Goal: Book appointment/travel/reservation

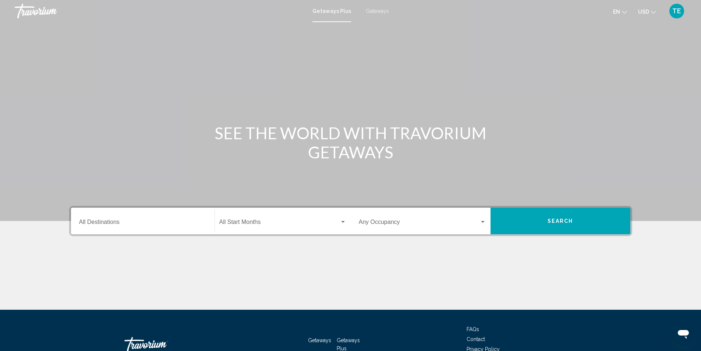
click at [126, 222] on input "Destination All Destinations" at bounding box center [142, 223] width 127 height 7
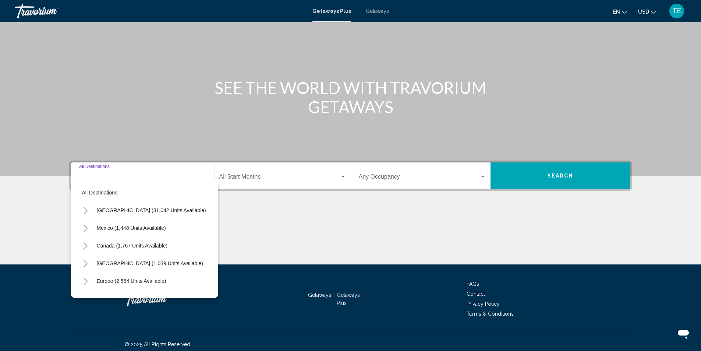
scroll to position [49, 0]
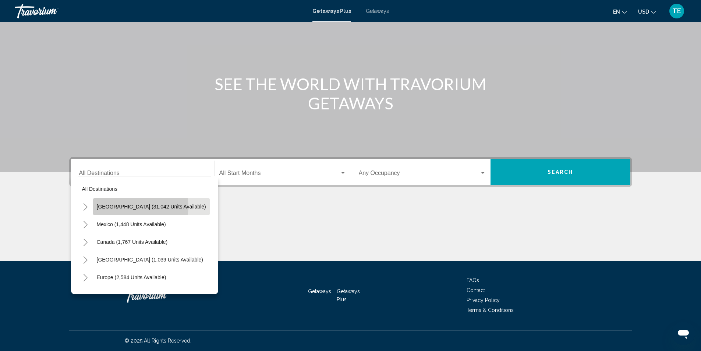
click at [140, 206] on span "[GEOGRAPHIC_DATA] (31,042 units available)" at bounding box center [151, 207] width 109 height 6
type input "**********"
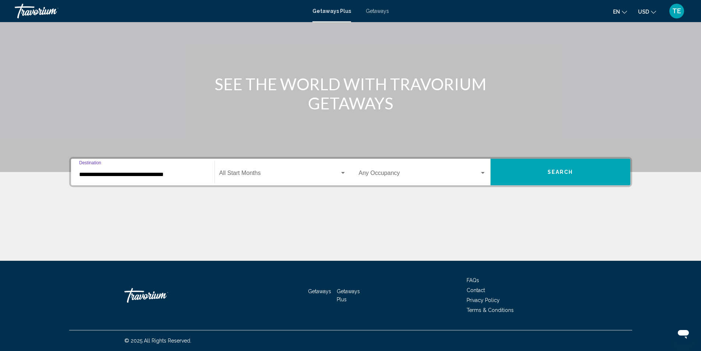
click at [239, 174] on span "Search widget" at bounding box center [279, 174] width 120 height 7
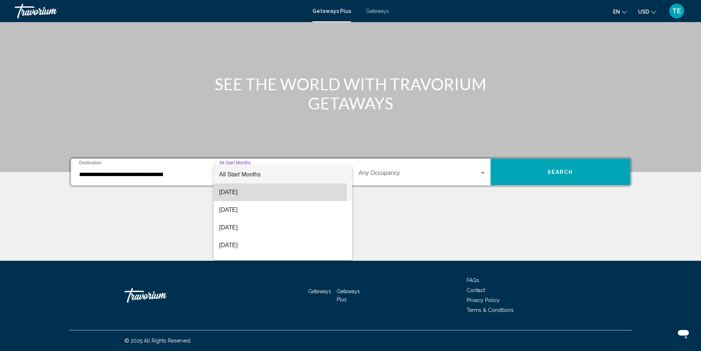
click at [239, 191] on span "[DATE]" at bounding box center [282, 192] width 127 height 18
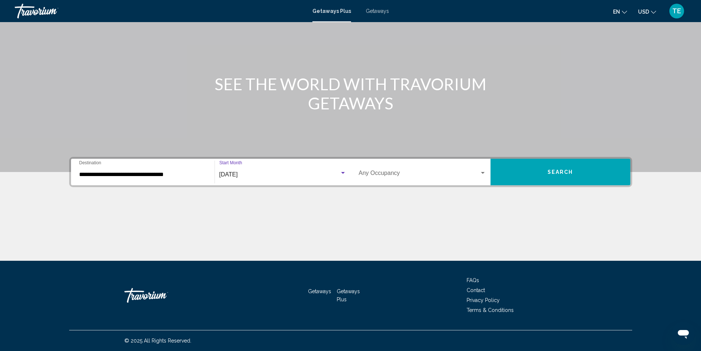
click at [548, 170] on span "Search" at bounding box center [561, 172] width 26 height 6
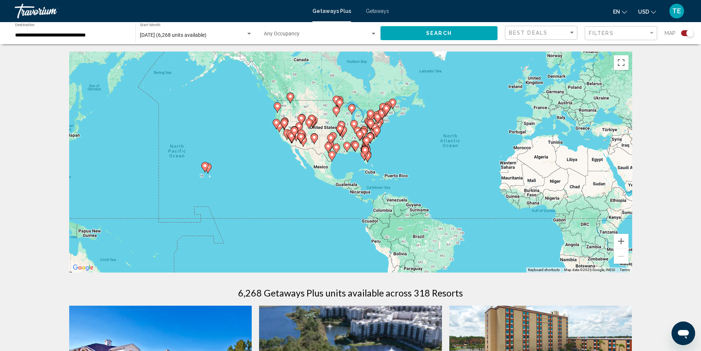
drag, startPoint x: 216, startPoint y: 167, endPoint x: 340, endPoint y: 158, distance: 125.1
click at [340, 158] on div "To activate drag with keyboard, press Alt + Enter. Once in keyboard drag state,…" at bounding box center [350, 162] width 563 height 221
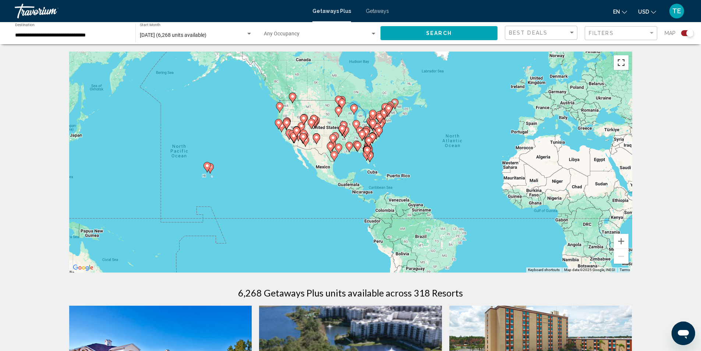
click at [621, 64] on button "Toggle fullscreen view" at bounding box center [621, 62] width 15 height 15
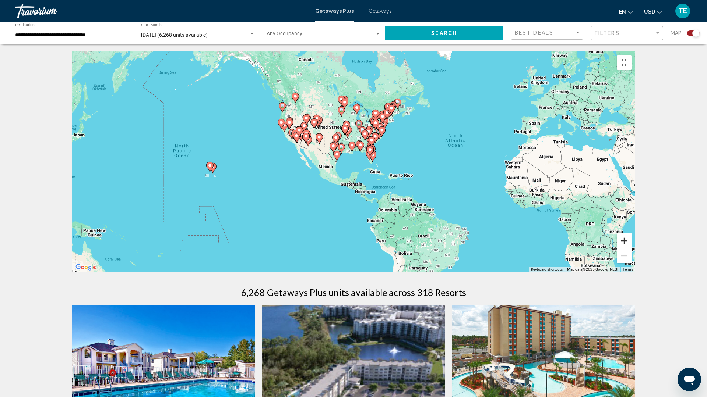
click at [631, 248] on button "Zoom in" at bounding box center [623, 241] width 15 height 15
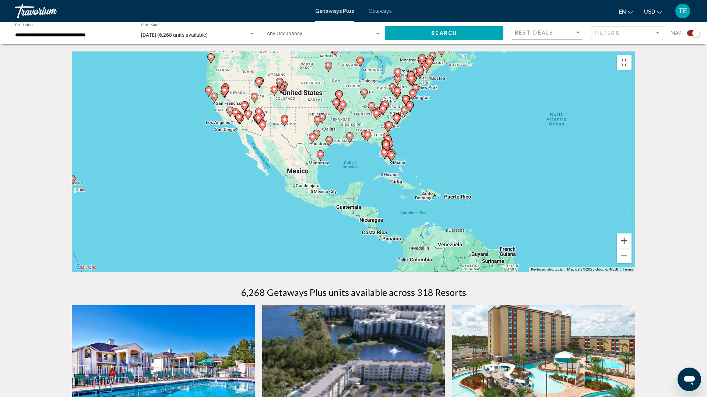
click at [631, 248] on button "Zoom in" at bounding box center [623, 241] width 15 height 15
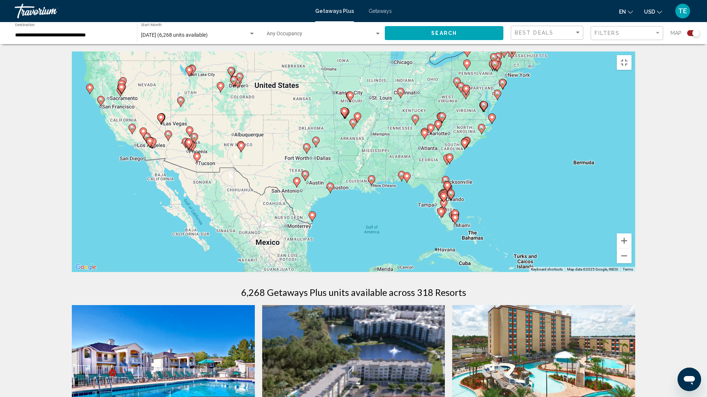
drag, startPoint x: 248, startPoint y: 133, endPoint x: 273, endPoint y: 203, distance: 74.2
click at [273, 203] on div "To activate drag with keyboard, press Alt + Enter. Once in keyboard drag state,…" at bounding box center [353, 162] width 563 height 221
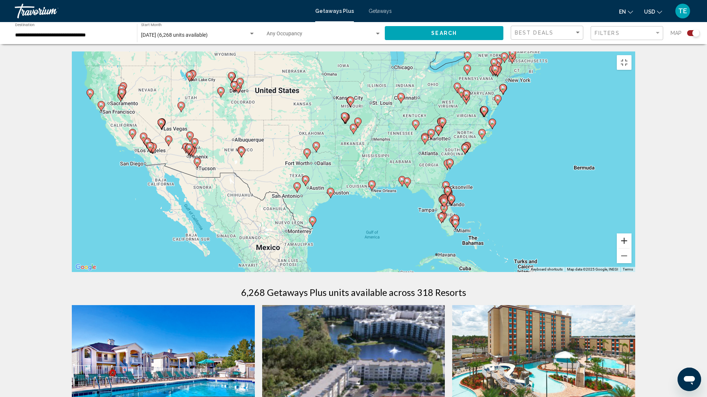
click at [631, 248] on button "Zoom in" at bounding box center [623, 241] width 15 height 15
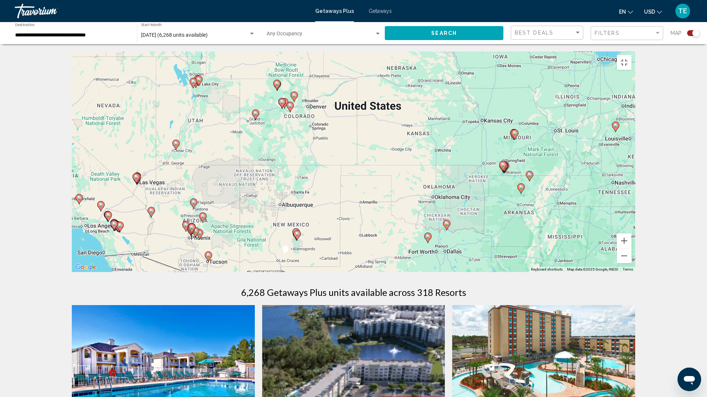
drag, startPoint x: 170, startPoint y: 116, endPoint x: 338, endPoint y: 204, distance: 189.3
click at [338, 204] on div "To activate drag with keyboard, press Alt + Enter. Once in keyboard drag state,…" at bounding box center [353, 162] width 563 height 221
click at [631, 248] on button "Zoom in" at bounding box center [623, 241] width 15 height 15
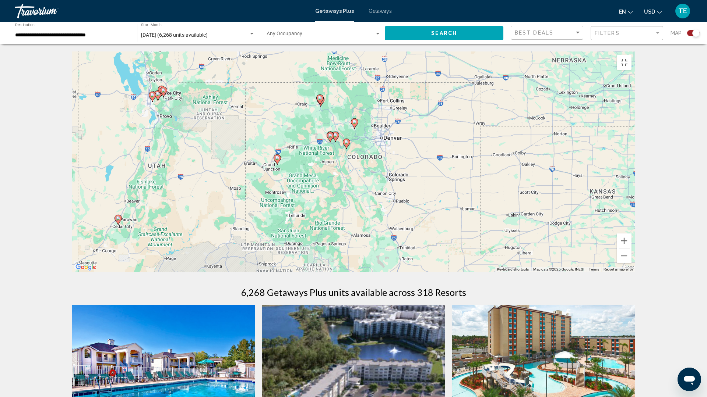
drag, startPoint x: 128, startPoint y: 122, endPoint x: 249, endPoint y: 209, distance: 149.7
click at [249, 209] on div "To activate drag with keyboard, press Alt + Enter. Once in keyboard drag state,…" at bounding box center [353, 162] width 563 height 221
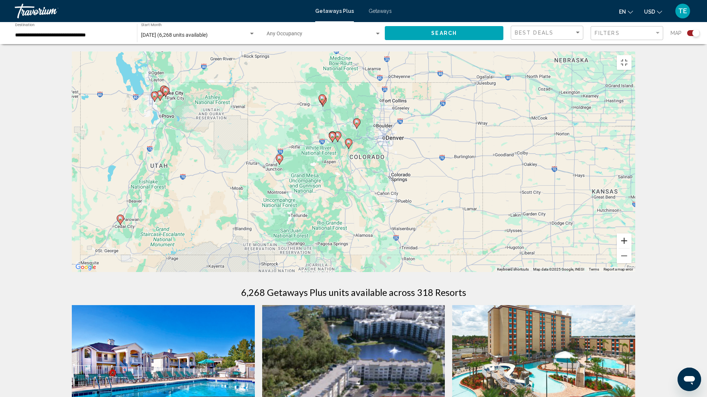
click at [631, 248] on button "Zoom in" at bounding box center [623, 241] width 15 height 15
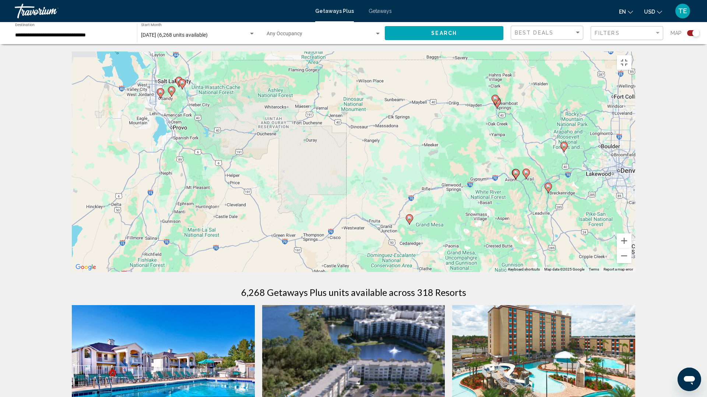
drag, startPoint x: 100, startPoint y: 135, endPoint x: 305, endPoint y: 192, distance: 212.9
click at [305, 192] on div "To activate drag with keyboard, press Alt + Enter. Once in keyboard drag state,…" at bounding box center [353, 162] width 563 height 221
click at [631, 264] on button "Zoom out" at bounding box center [623, 256] width 15 height 15
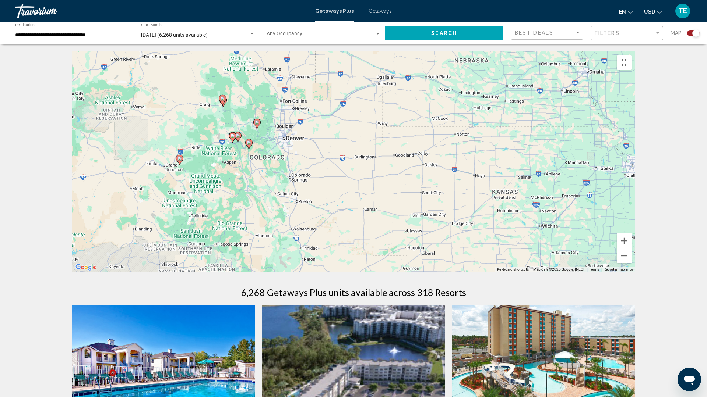
drag, startPoint x: 593, startPoint y: 302, endPoint x: 387, endPoint y: 276, distance: 207.4
click at [387, 272] on div "To activate drag with keyboard, press Alt + Enter. Once in keyboard drag state,…" at bounding box center [353, 162] width 563 height 221
click at [631, 264] on button "Zoom out" at bounding box center [623, 256] width 15 height 15
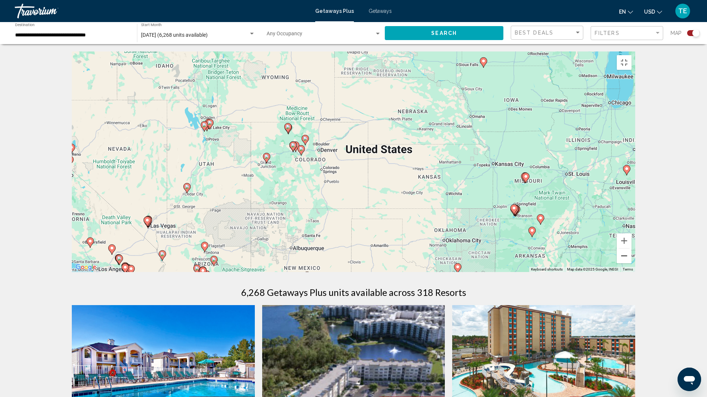
click at [631, 264] on button "Zoom out" at bounding box center [623, 256] width 15 height 15
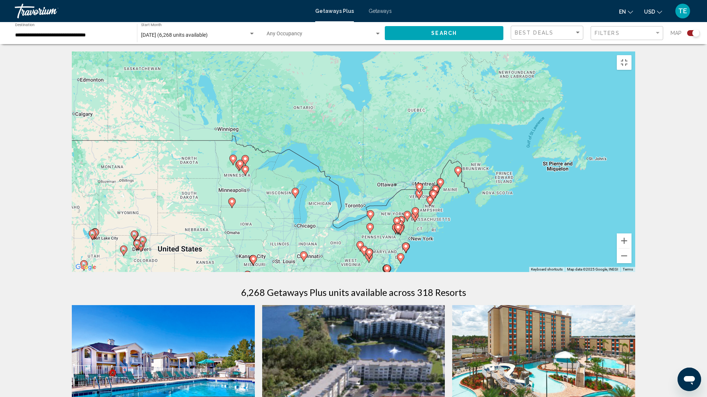
drag, startPoint x: 626, startPoint y: 225, endPoint x: 439, endPoint y: 319, distance: 209.2
click at [439, 272] on div "To activate drag with keyboard, press Alt + Enter. Once in keyboard drag state,…" at bounding box center [353, 162] width 563 height 221
click at [631, 248] on button "Zoom in" at bounding box center [623, 241] width 15 height 15
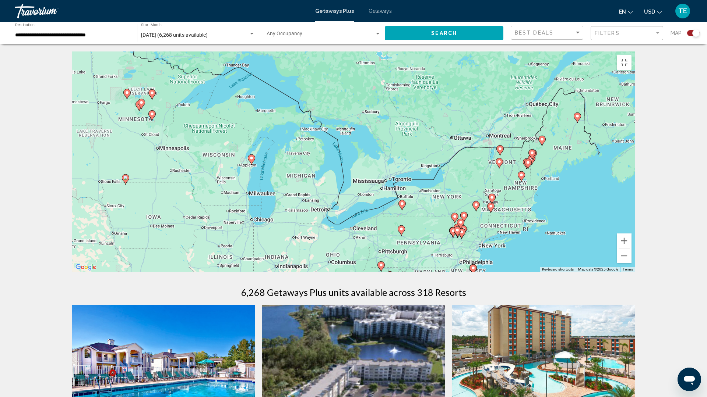
drag, startPoint x: 516, startPoint y: 353, endPoint x: 533, endPoint y: 280, distance: 75.2
click at [533, 272] on div "To activate drag with keyboard, press Alt + Enter. Once in keyboard drag state,…" at bounding box center [353, 162] width 563 height 221
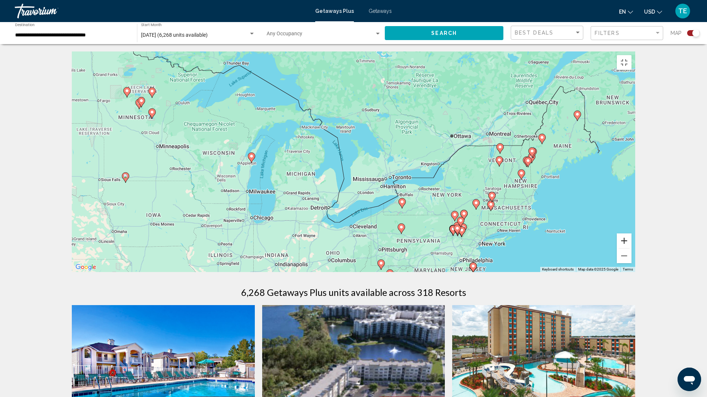
click at [631, 248] on button "Zoom in" at bounding box center [623, 241] width 15 height 15
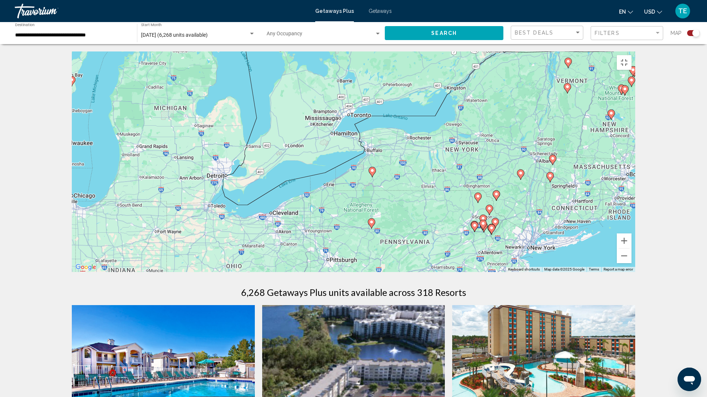
drag, startPoint x: 629, startPoint y: 343, endPoint x: 551, endPoint y: 264, distance: 111.6
click at [551, 264] on div "To activate drag with keyboard, press Alt + Enter. Once in keyboard drag state,…" at bounding box center [353, 162] width 563 height 221
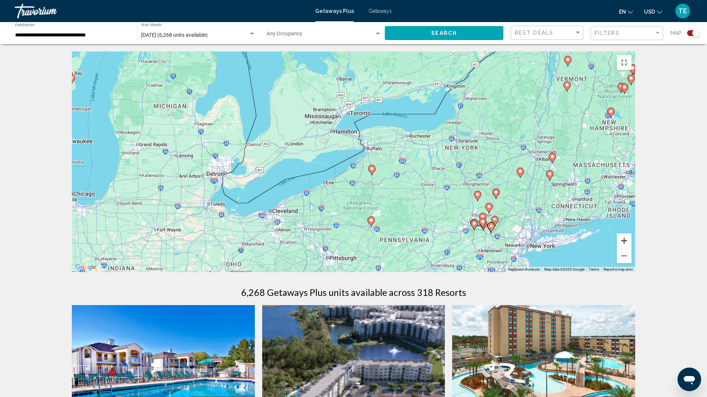
click at [631, 248] on button "Zoom in" at bounding box center [623, 241] width 15 height 15
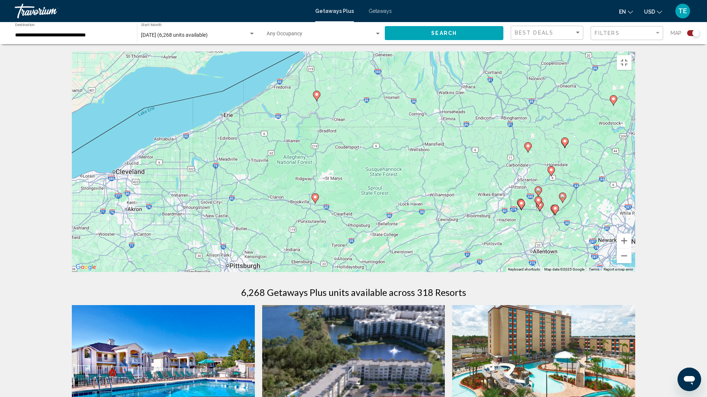
drag, startPoint x: 560, startPoint y: 343, endPoint x: 474, endPoint y: 215, distance: 154.6
click at [482, 247] on div "To activate drag with keyboard, press Alt + Enter. Once in keyboard drag state,…" at bounding box center [353, 162] width 563 height 221
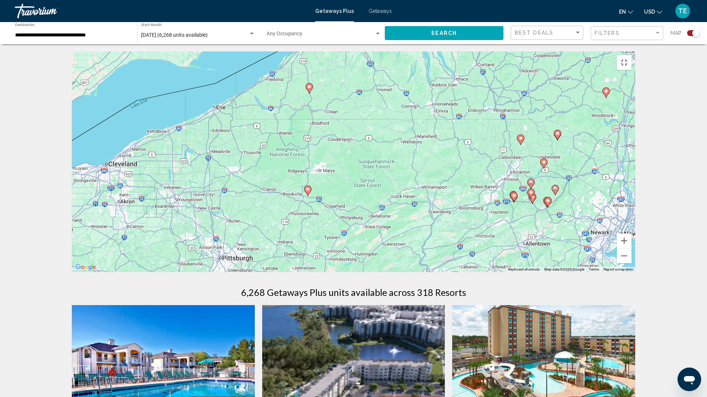
click at [473, 213] on div "To activate drag with keyboard, press Alt + Enter. Once in keyboard drag state,…" at bounding box center [353, 162] width 563 height 221
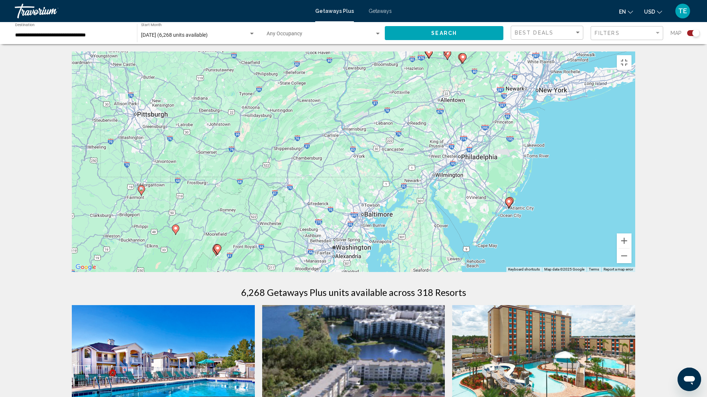
drag, startPoint x: 618, startPoint y: 357, endPoint x: 531, endPoint y: 207, distance: 173.3
click at [531, 207] on div "To activate drag with keyboard, press Alt + Enter. Once in keyboard drag state,…" at bounding box center [353, 162] width 563 height 221
click at [631, 248] on button "Zoom in" at bounding box center [623, 241] width 15 height 15
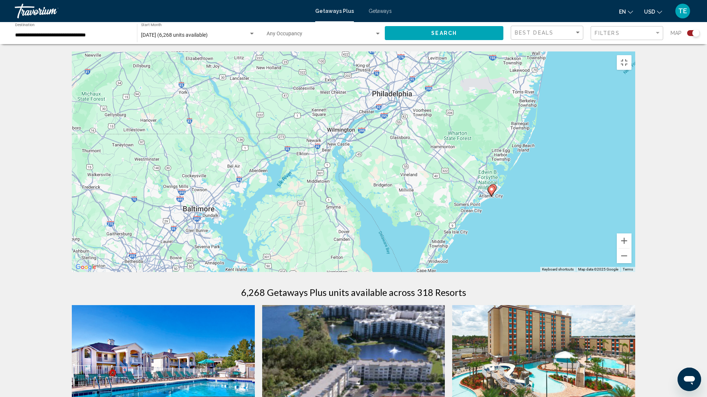
drag, startPoint x: 643, startPoint y: 337, endPoint x: 468, endPoint y: 279, distance: 184.4
click at [468, 272] on div "To activate drag with keyboard, press Alt + Enter. Once in keyboard drag state,…" at bounding box center [353, 162] width 563 height 221
click at [631, 264] on button "Zoom out" at bounding box center [623, 256] width 15 height 15
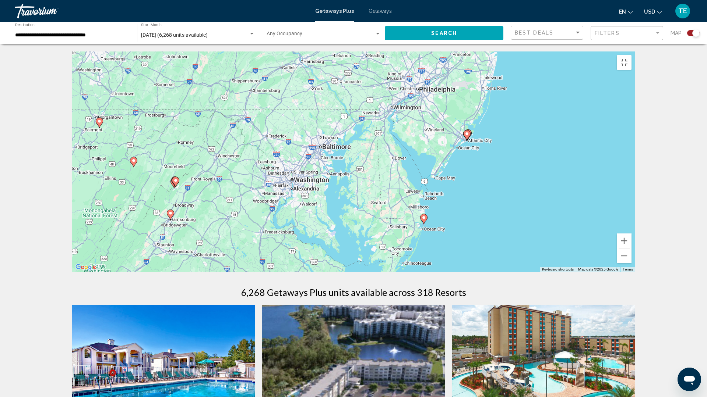
drag, startPoint x: 508, startPoint y: 344, endPoint x: 553, endPoint y: 305, distance: 59.8
click at [553, 272] on div "To activate drag with keyboard, press Alt + Enter. Once in keyboard drag state,…" at bounding box center [353, 162] width 563 height 221
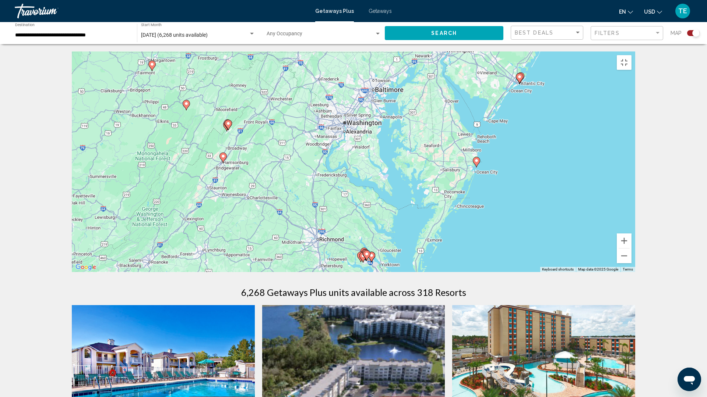
drag, startPoint x: 411, startPoint y: 347, endPoint x: 464, endPoint y: 290, distance: 78.1
click at [464, 272] on div "To activate drag with keyboard, press Alt + Enter. Once in keyboard drag state,…" at bounding box center [353, 162] width 563 height 221
click at [631, 248] on button "Zoom in" at bounding box center [623, 241] width 15 height 15
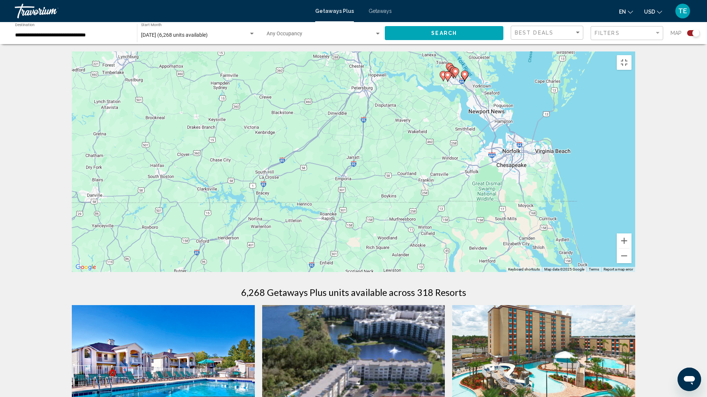
drag, startPoint x: 526, startPoint y: 344, endPoint x: 602, endPoint y: 60, distance: 294.6
click at [602, 60] on div "To activate drag with keyboard, press Alt + Enter. Once in keyboard drag state,…" at bounding box center [353, 162] width 563 height 221
click at [631, 248] on button "Zoom in" at bounding box center [623, 241] width 15 height 15
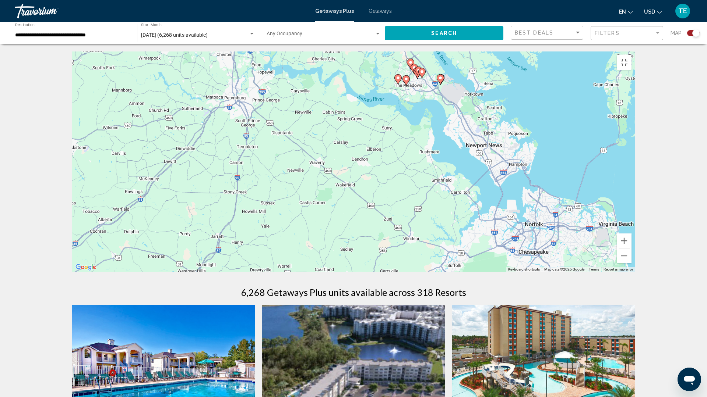
drag, startPoint x: 585, startPoint y: 226, endPoint x: 453, endPoint y: 300, distance: 151.2
click at [453, 272] on div "To activate drag with keyboard, press Alt + Enter. Once in keyboard drag state,…" at bounding box center [353, 162] width 563 height 221
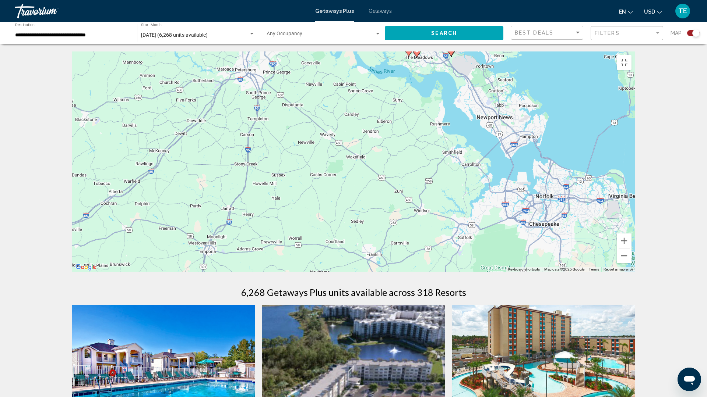
click at [631, 264] on button "Zoom out" at bounding box center [623, 256] width 15 height 15
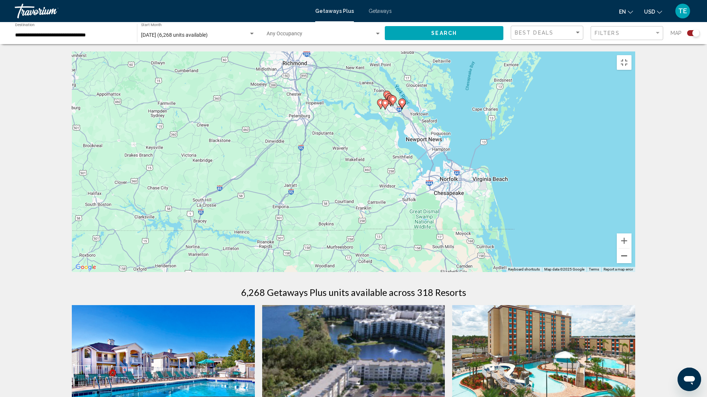
click at [631, 264] on button "Zoom out" at bounding box center [623, 256] width 15 height 15
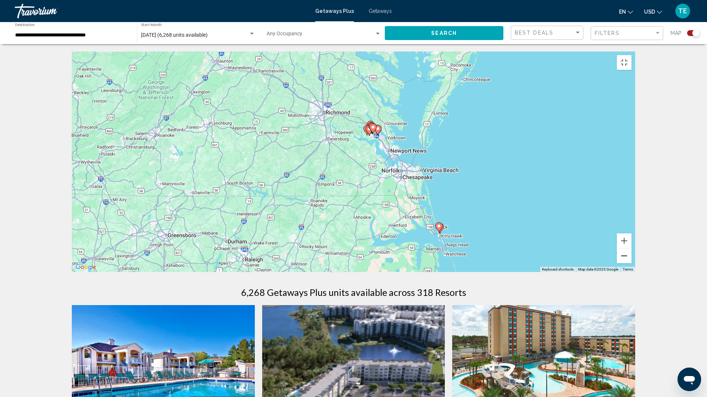
click at [631, 264] on button "Zoom out" at bounding box center [623, 256] width 15 height 15
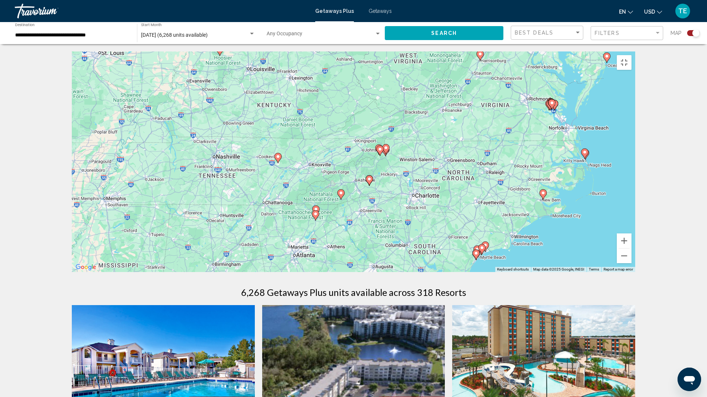
drag, startPoint x: 168, startPoint y: 244, endPoint x: 362, endPoint y: 206, distance: 197.3
click at [362, 206] on div "To activate drag with keyboard, press Alt + Enter. Once in keyboard drag state,…" at bounding box center [353, 162] width 563 height 221
click at [631, 248] on button "Zoom in" at bounding box center [623, 241] width 15 height 15
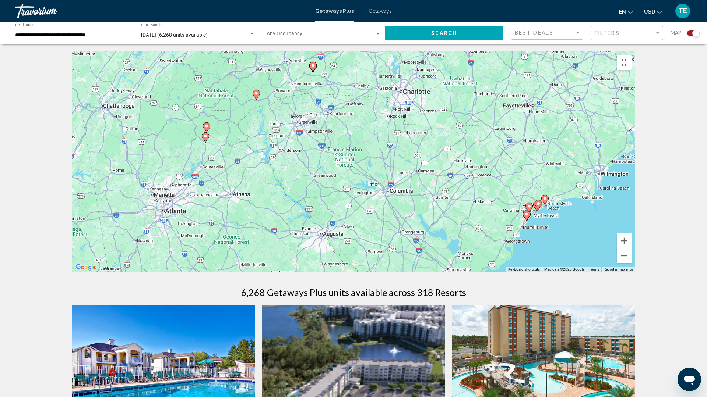
drag, startPoint x: 595, startPoint y: 332, endPoint x: 523, endPoint y: 188, distance: 161.1
click at [523, 188] on div "To activate drag with keyboard, press Alt + Enter. Once in keyboard drag state,…" at bounding box center [353, 162] width 563 height 221
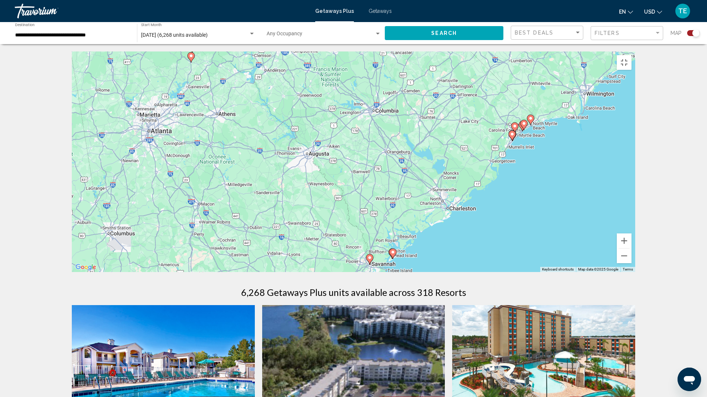
drag, startPoint x: 581, startPoint y: 314, endPoint x: 568, endPoint y: 239, distance: 76.4
click at [568, 239] on div "To activate drag with keyboard, press Alt + Enter. Once in keyboard drag state,…" at bounding box center [353, 162] width 563 height 221
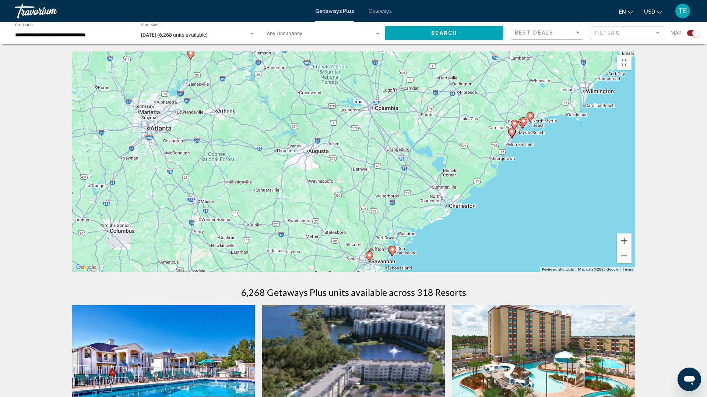
click at [631, 248] on button "Zoom in" at bounding box center [623, 241] width 15 height 15
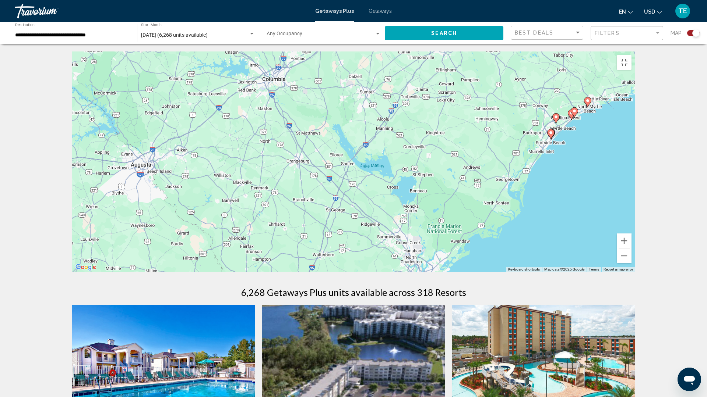
drag, startPoint x: 668, startPoint y: 195, endPoint x: 545, endPoint y: 221, distance: 125.2
click at [545, 221] on div "To activate drag with keyboard, press Alt + Enter. Once in keyboard drag state,…" at bounding box center [353, 162] width 563 height 221
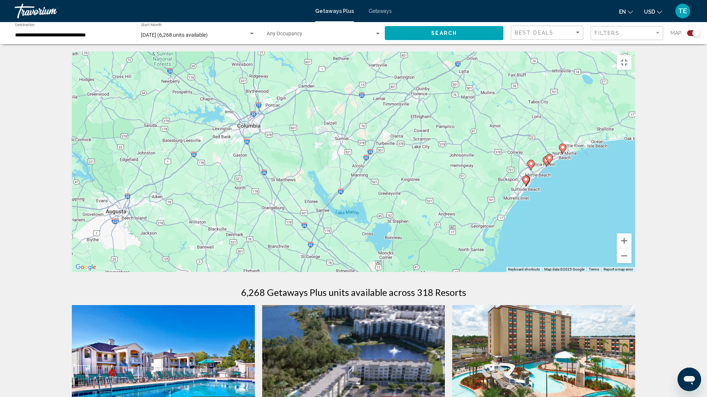
drag, startPoint x: 548, startPoint y: 228, endPoint x: 523, endPoint y: 275, distance: 53.8
click at [523, 272] on div "To activate drag with keyboard, press Alt + Enter. Once in keyboard drag state,…" at bounding box center [353, 162] width 563 height 221
click at [631, 248] on button "Zoom in" at bounding box center [623, 241] width 15 height 15
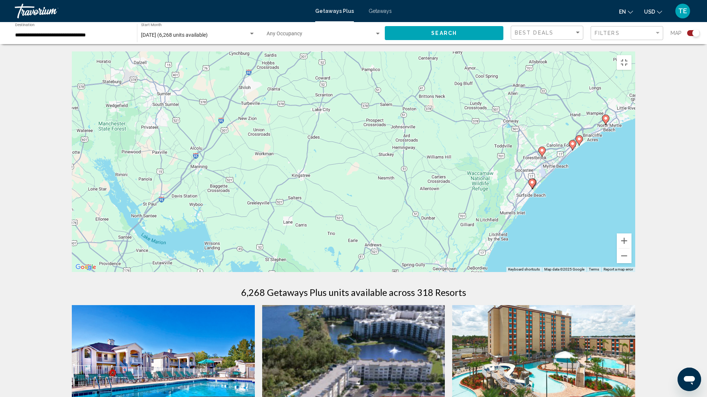
drag, startPoint x: 632, startPoint y: 296, endPoint x: 464, endPoint y: 274, distance: 169.2
click at [464, 272] on div "To activate drag with keyboard, press Alt + Enter. Once in keyboard drag state,…" at bounding box center [353, 162] width 563 height 221
click at [631, 248] on button "Zoom in" at bounding box center [623, 241] width 15 height 15
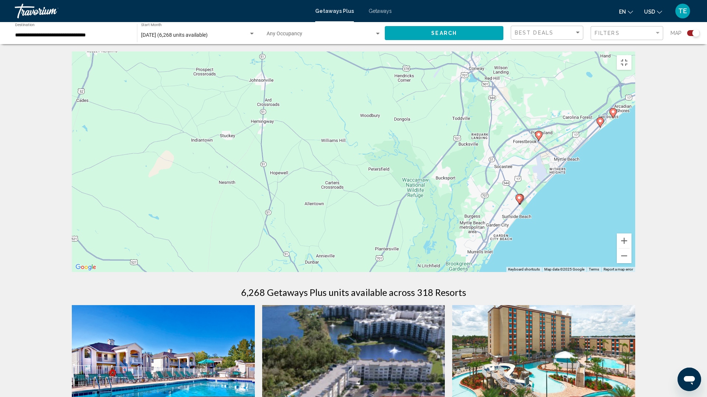
drag, startPoint x: 637, startPoint y: 312, endPoint x: 469, endPoint y: 294, distance: 169.6
click at [469, 272] on div "To activate drag with keyboard, press Alt + Enter. Once in keyboard drag state,…" at bounding box center [353, 162] width 563 height 221
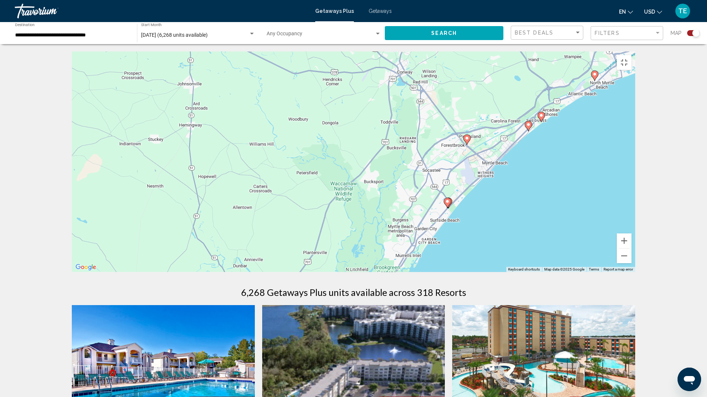
drag, startPoint x: 622, startPoint y: 228, endPoint x: 549, endPoint y: 232, distance: 73.0
click at [549, 232] on div "To activate drag with keyboard, press Alt + Enter. Once in keyboard drag state,…" at bounding box center [353, 162] width 563 height 221
click at [631, 264] on button "Zoom out" at bounding box center [623, 256] width 15 height 15
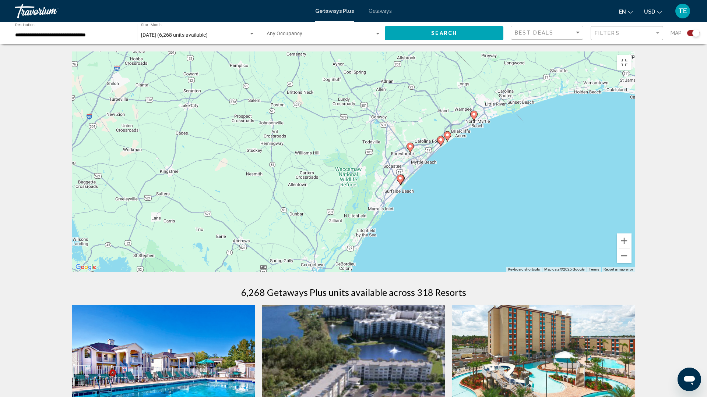
click at [631, 264] on button "Zoom out" at bounding box center [623, 256] width 15 height 15
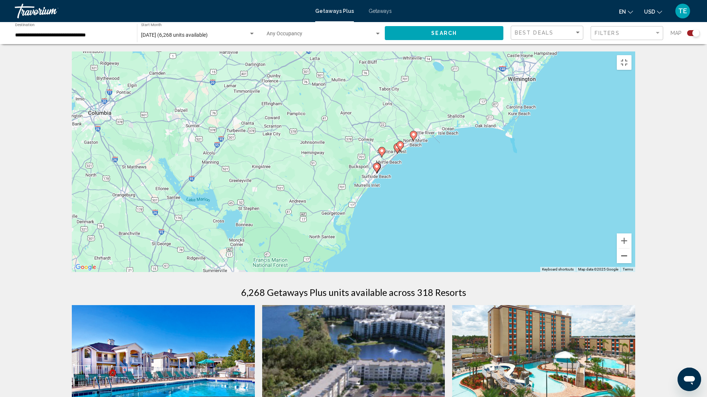
click at [631, 264] on button "Zoom out" at bounding box center [623, 256] width 15 height 15
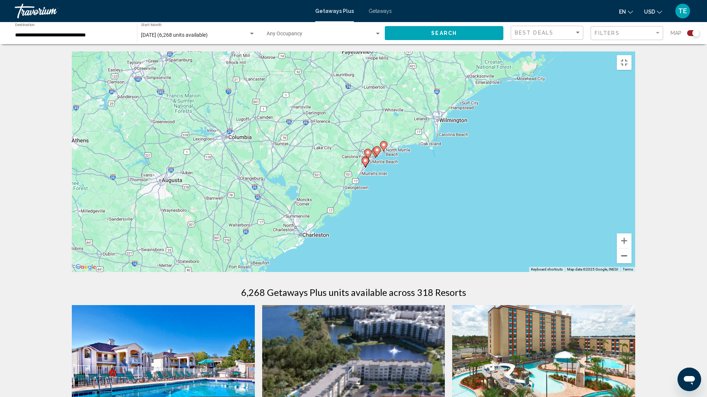
click at [631, 264] on button "Zoom out" at bounding box center [623, 256] width 15 height 15
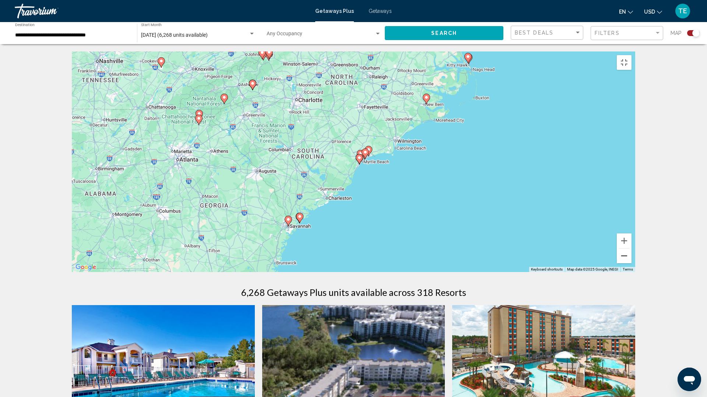
click at [631, 264] on button "Zoom out" at bounding box center [623, 256] width 15 height 15
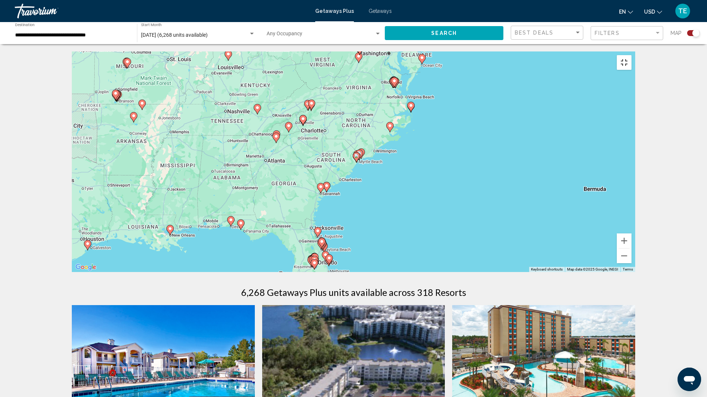
click at [631, 55] on button "Toggle fullscreen view" at bounding box center [623, 62] width 15 height 15
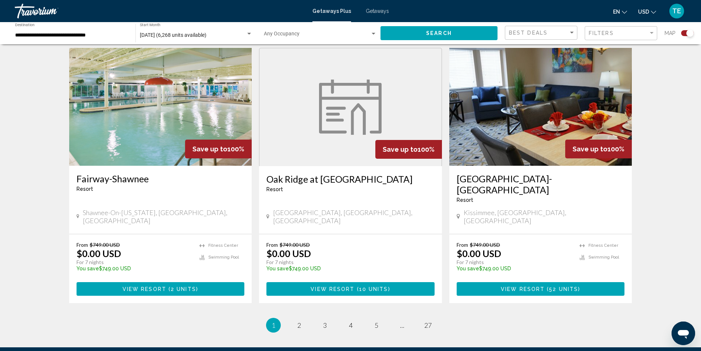
scroll to position [1100, 0]
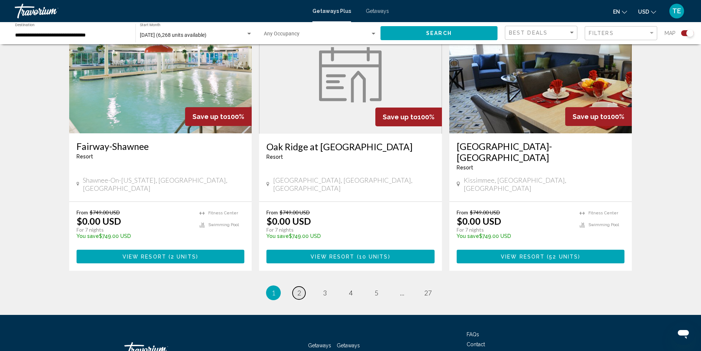
click at [298, 289] on span "2" at bounding box center [299, 293] width 4 height 8
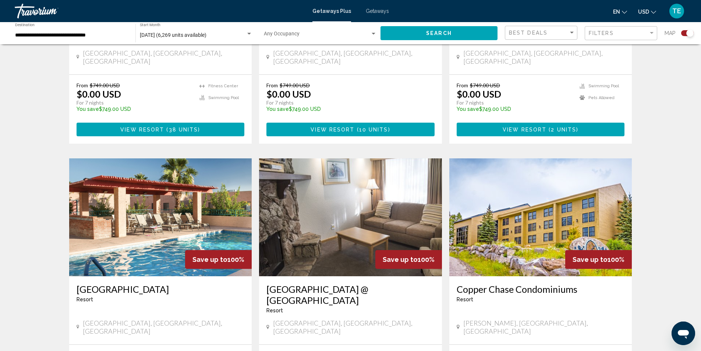
scroll to position [1089, 0]
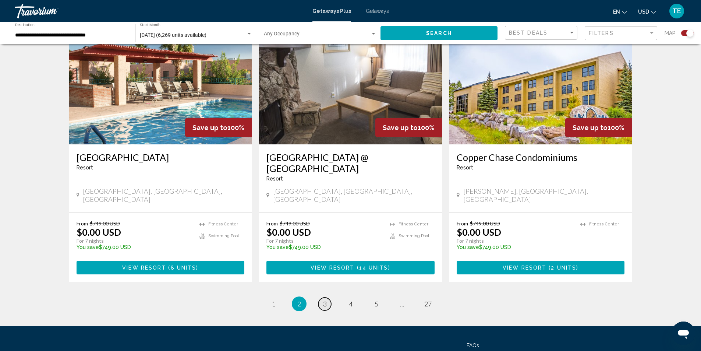
click at [325, 300] on span "3" at bounding box center [325, 304] width 4 height 8
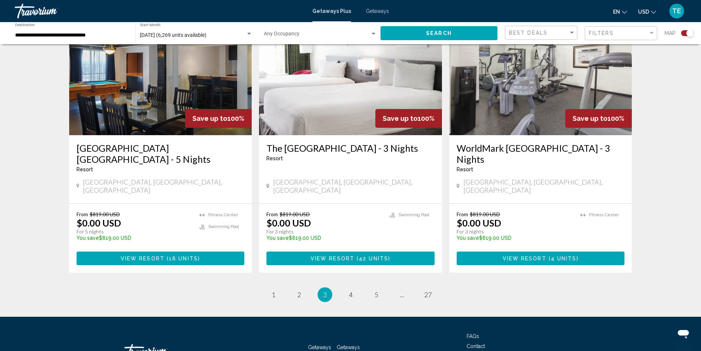
scroll to position [1110, 0]
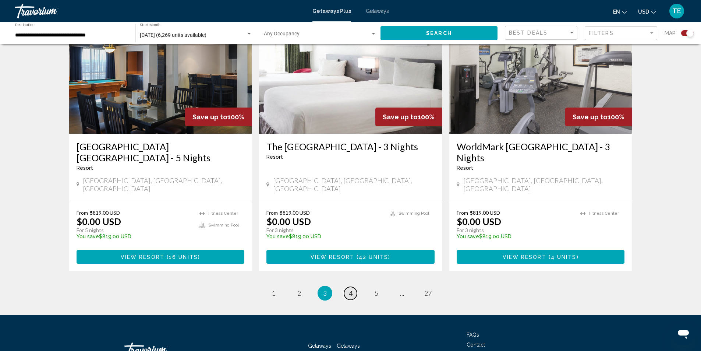
click at [350, 289] on span "4" at bounding box center [351, 293] width 4 height 8
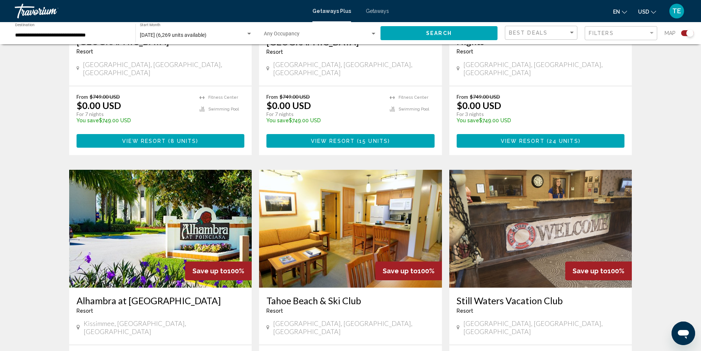
scroll to position [1100, 0]
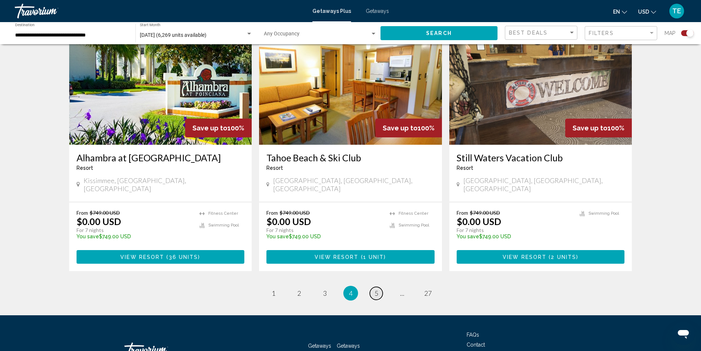
click at [376, 289] on span "5" at bounding box center [377, 293] width 4 height 8
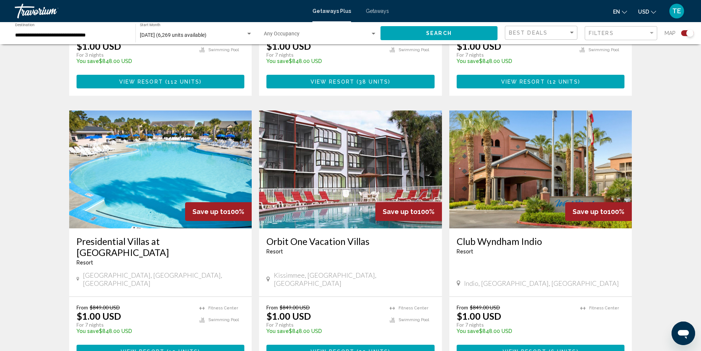
scroll to position [1088, 0]
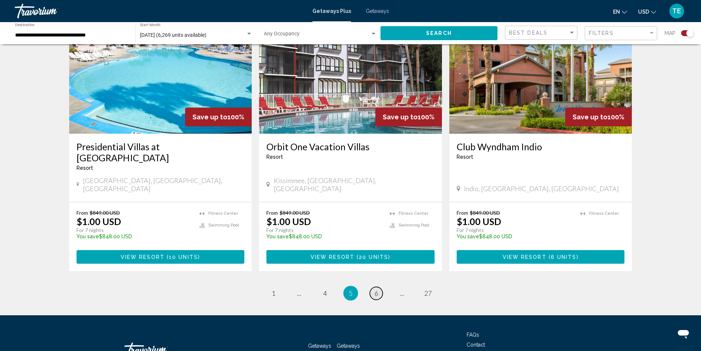
click at [376, 289] on span "6" at bounding box center [377, 293] width 4 height 8
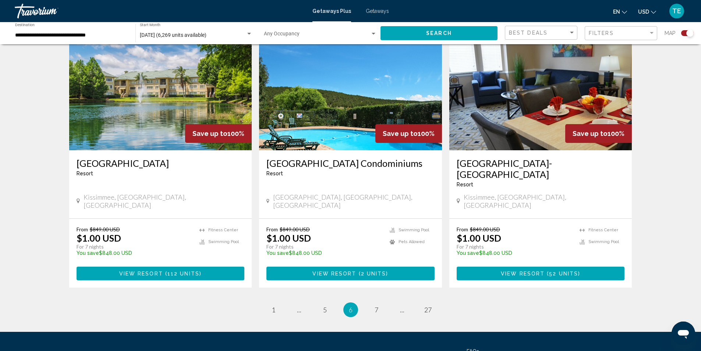
scroll to position [1077, 0]
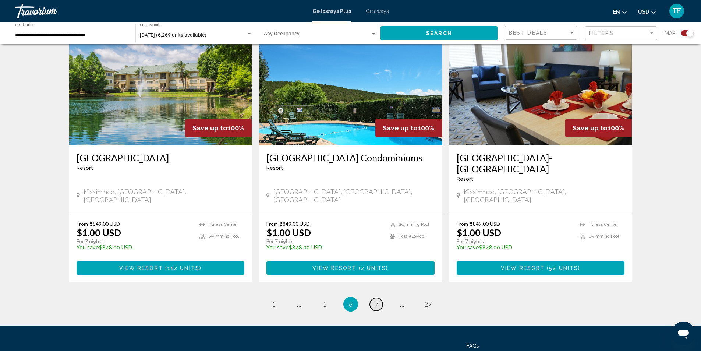
click at [375, 300] on span "7" at bounding box center [377, 304] width 4 height 8
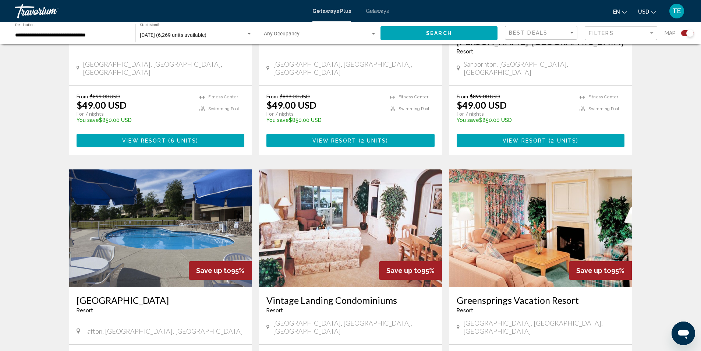
scroll to position [1099, 0]
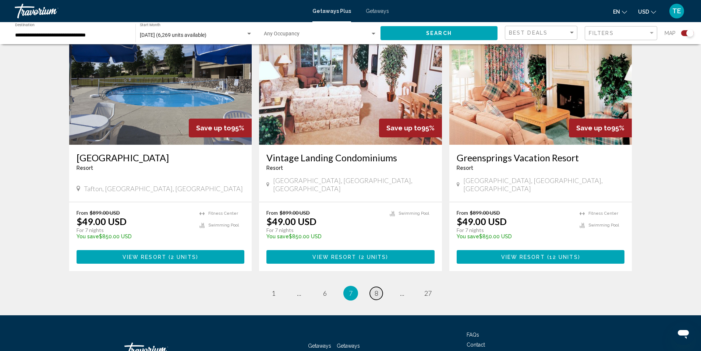
click at [377, 289] on span "8" at bounding box center [377, 293] width 4 height 8
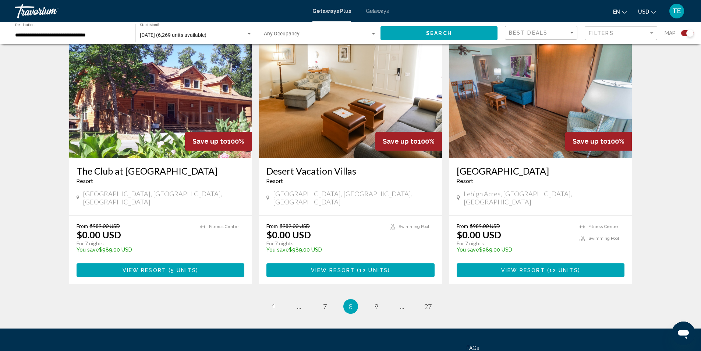
scroll to position [1077, 0]
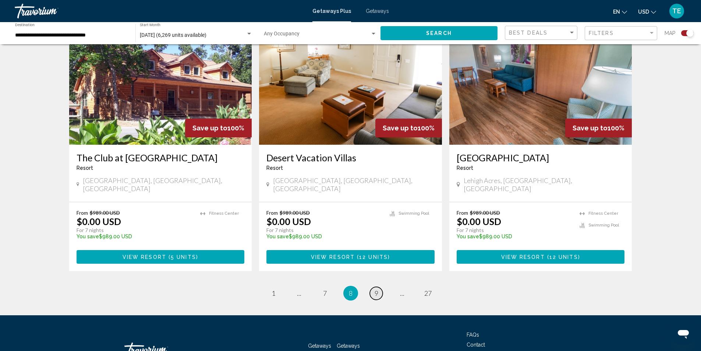
click at [377, 289] on span "9" at bounding box center [377, 293] width 4 height 8
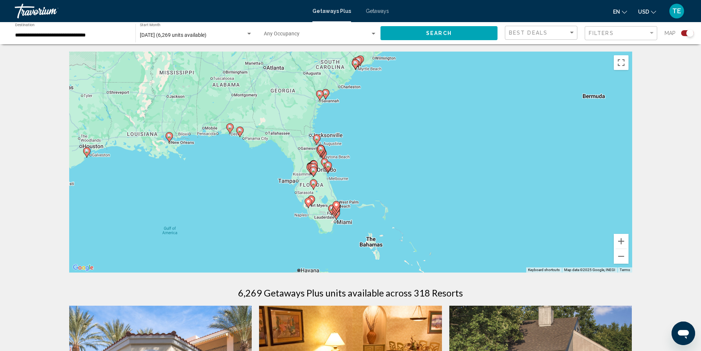
drag, startPoint x: 376, startPoint y: 217, endPoint x: 379, endPoint y: 123, distance: 93.9
click at [379, 123] on div "To activate drag with keyboard, press Alt + Enter. Once in keyboard drag state,…" at bounding box center [350, 162] width 563 height 221
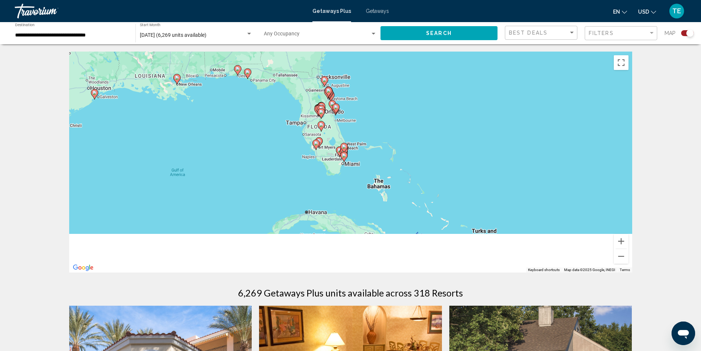
drag, startPoint x: 421, startPoint y: 222, endPoint x: 431, endPoint y: 150, distance: 72.4
click at [431, 150] on div "To activate drag with keyboard, press Alt + Enter. Once in keyboard drag state,…" at bounding box center [350, 162] width 563 height 221
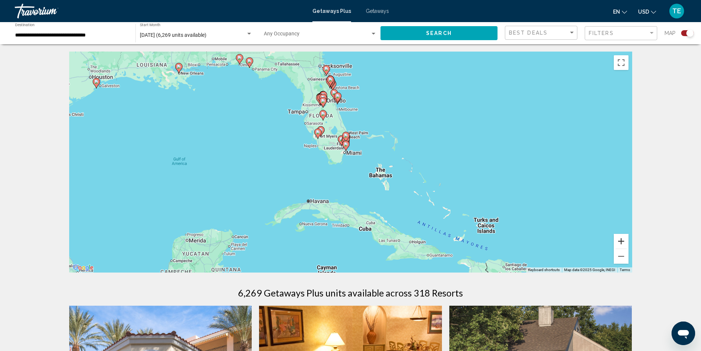
click at [622, 243] on button "Zoom in" at bounding box center [621, 241] width 15 height 15
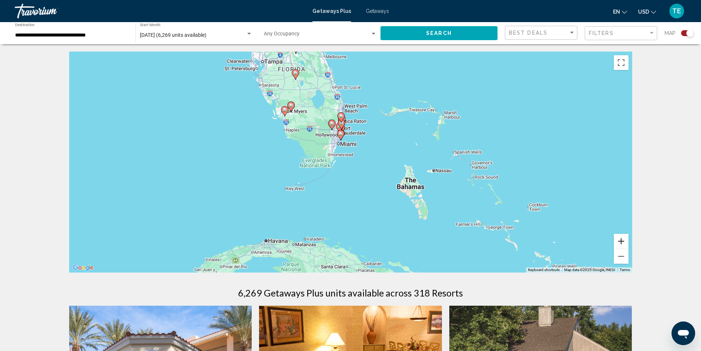
click at [621, 241] on button "Zoom in" at bounding box center [621, 241] width 15 height 15
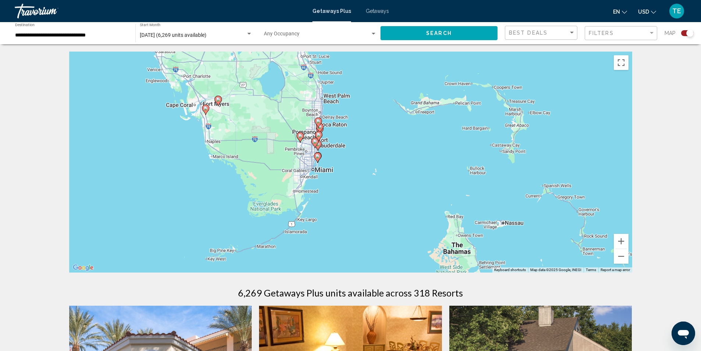
drag, startPoint x: 392, startPoint y: 132, endPoint x: 379, endPoint y: 178, distance: 48.2
click at [379, 178] on div "To activate drag with keyboard, press Alt + Enter. Once in keyboard drag state,…" at bounding box center [350, 162] width 563 height 221
click at [620, 240] on button "Zoom in" at bounding box center [621, 241] width 15 height 15
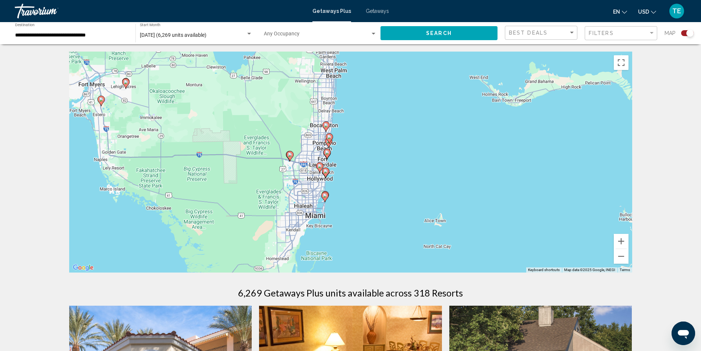
drag, startPoint x: 378, startPoint y: 138, endPoint x: 420, endPoint y: 170, distance: 53.0
click at [419, 173] on div "To activate drag with keyboard, press Alt + Enter. Once in keyboard drag state,…" at bounding box center [350, 162] width 563 height 221
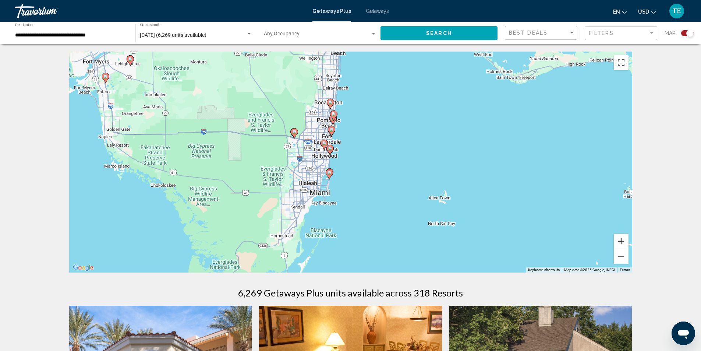
click at [619, 241] on button "Zoom in" at bounding box center [621, 241] width 15 height 15
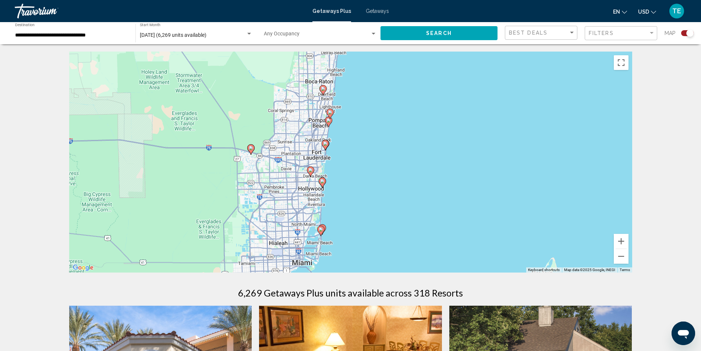
drag, startPoint x: 397, startPoint y: 132, endPoint x: 412, endPoint y: 174, distance: 44.7
click at [412, 174] on div "To activate drag with keyboard, press Alt + Enter. Once in keyboard drag state,…" at bounding box center [350, 162] width 563 height 221
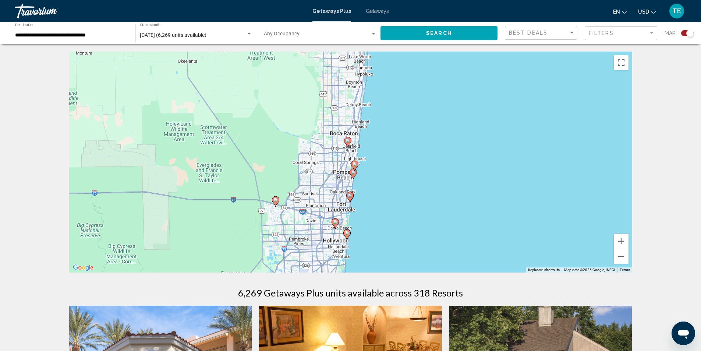
drag, startPoint x: 360, startPoint y: 132, endPoint x: 387, endPoint y: 190, distance: 63.4
click at [387, 190] on div "To activate drag with keyboard, press Alt + Enter. Once in keyboard drag state,…" at bounding box center [350, 162] width 563 height 221
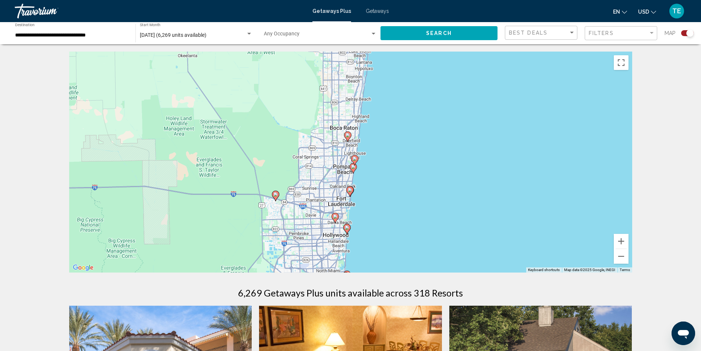
drag, startPoint x: 412, startPoint y: 184, endPoint x: 417, endPoint y: 163, distance: 21.5
click at [412, 178] on div "To activate drag with keyboard, press Alt + Enter. Once in keyboard drag state,…" at bounding box center [350, 162] width 563 height 221
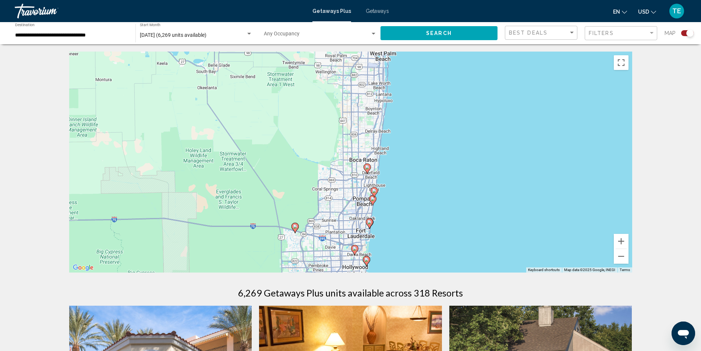
drag, startPoint x: 385, startPoint y: 138, endPoint x: 367, endPoint y: 117, distance: 27.9
click at [367, 119] on div "To activate drag with keyboard, press Alt + Enter. Once in keyboard drag state,…" at bounding box center [350, 162] width 563 height 221
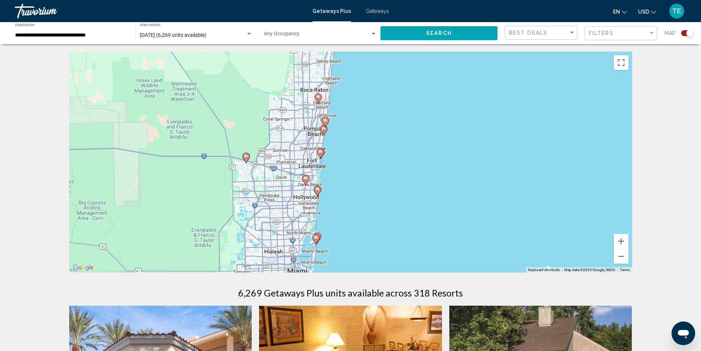
click at [320, 152] on image "Main content" at bounding box center [320, 152] width 4 height 4
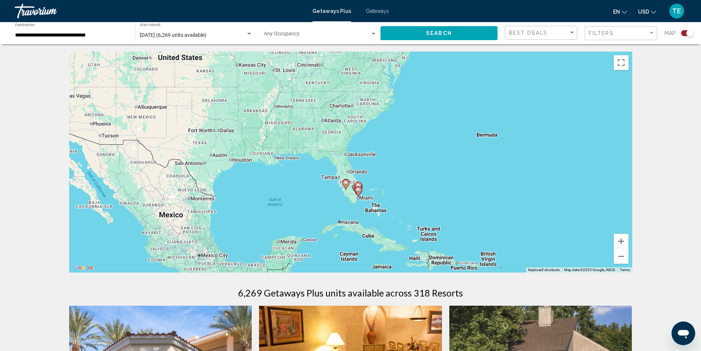
drag, startPoint x: 385, startPoint y: 135, endPoint x: 393, endPoint y: 170, distance: 36.5
click at [393, 170] on div "To activate drag with keyboard, press Alt + Enter. Once in keyboard drag state,…" at bounding box center [350, 162] width 563 height 221
click at [623, 242] on button "Zoom in" at bounding box center [621, 241] width 15 height 15
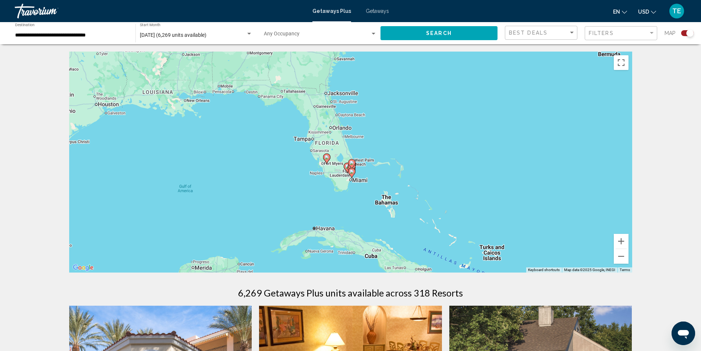
drag, startPoint x: 291, startPoint y: 223, endPoint x: 277, endPoint y: 169, distance: 56.3
click at [277, 169] on div "To activate drag with keyboard, press Alt + Enter. Once in keyboard drag state,…" at bounding box center [350, 162] width 563 height 221
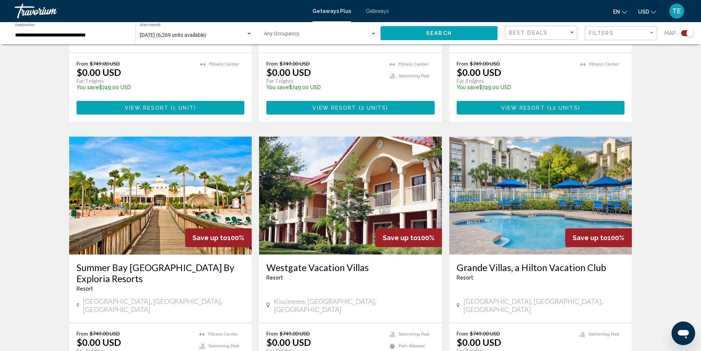
scroll to position [1067, 0]
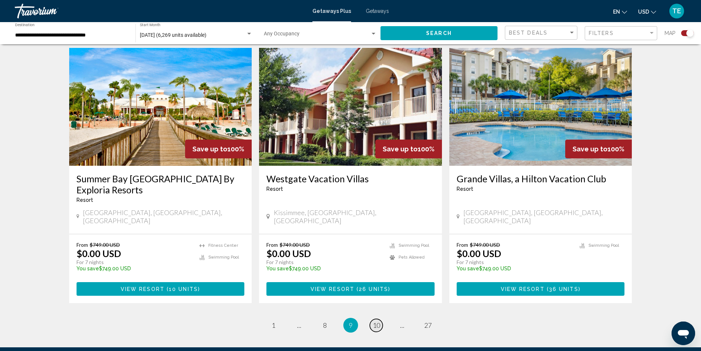
click at [376, 321] on span "10" at bounding box center [376, 325] width 7 height 8
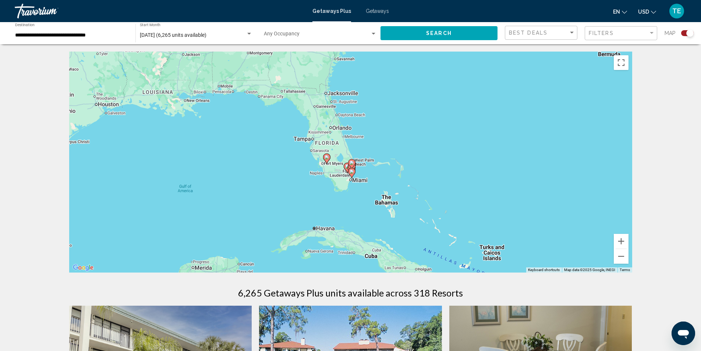
click at [353, 171] on image "Main content" at bounding box center [352, 171] width 4 height 4
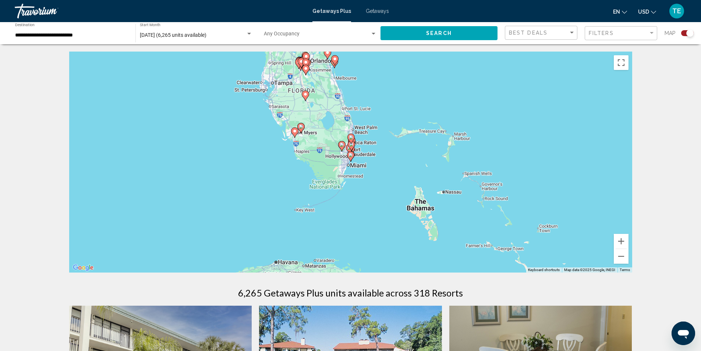
click at [350, 157] on image "Main content" at bounding box center [351, 155] width 4 height 4
type input "**********"
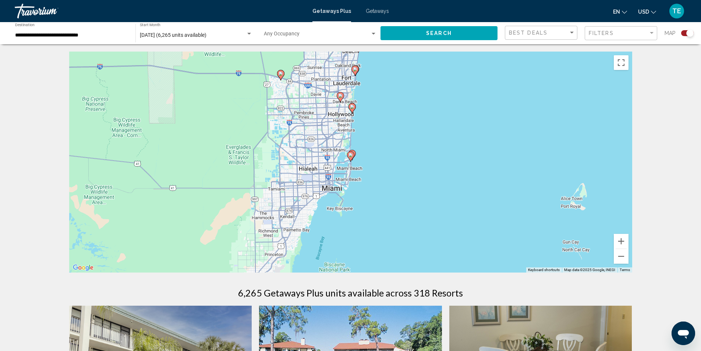
click at [353, 157] on icon "Main content" at bounding box center [350, 156] width 7 height 10
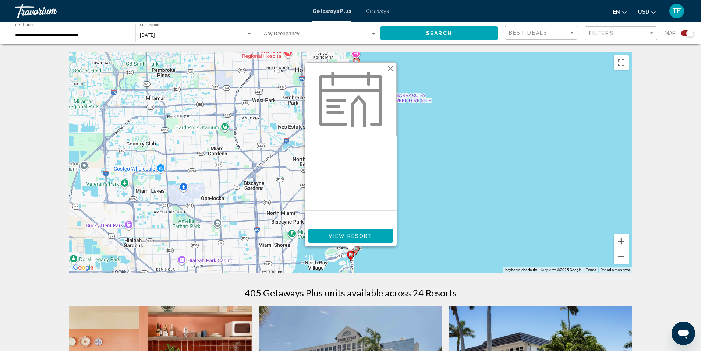
click at [249, 34] on div "Search widget" at bounding box center [249, 34] width 4 height 2
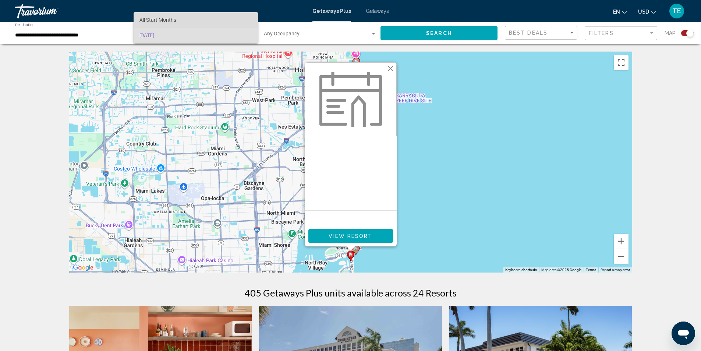
click at [157, 18] on span "All Start Months" at bounding box center [157, 20] width 37 height 6
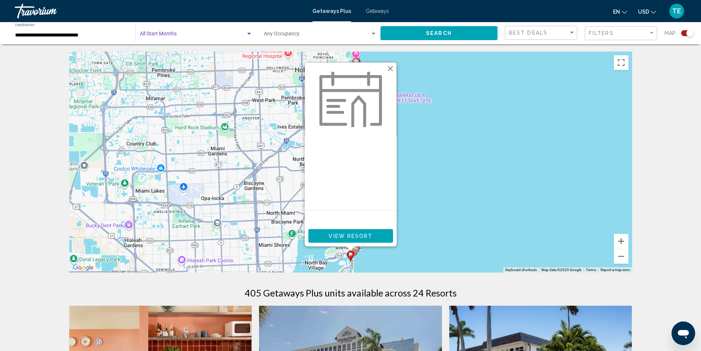
click at [248, 32] on div "Search widget" at bounding box center [249, 34] width 7 height 6
